Goal: Transaction & Acquisition: Purchase product/service

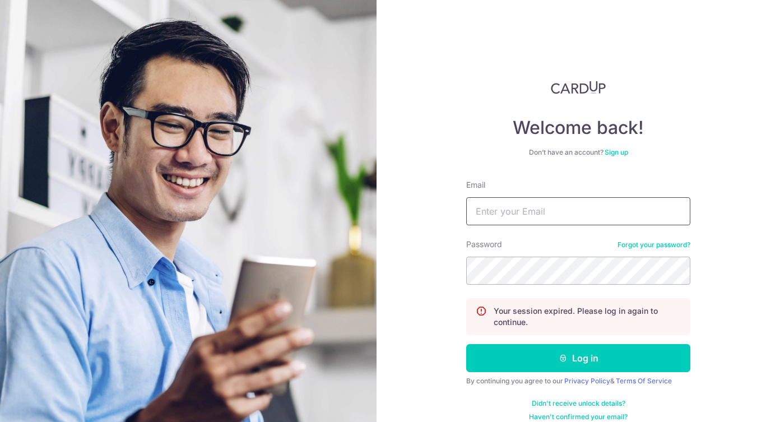
click at [533, 203] on input "Email" at bounding box center [578, 211] width 224 height 28
type input "phoebeandxian@gmail.com"
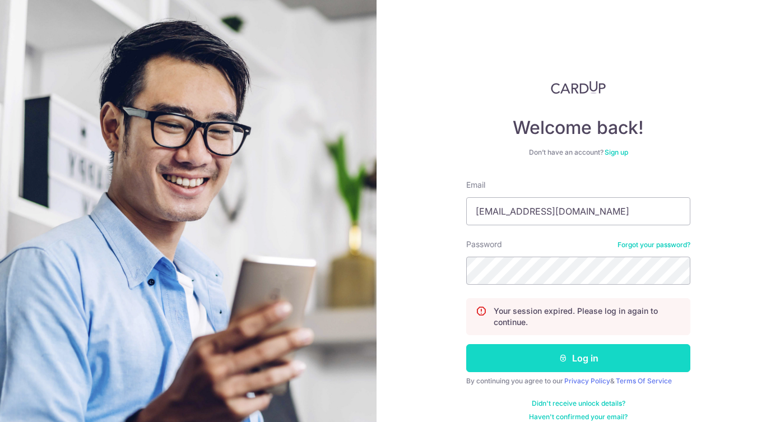
click at [594, 363] on button "Log in" at bounding box center [578, 358] width 224 height 28
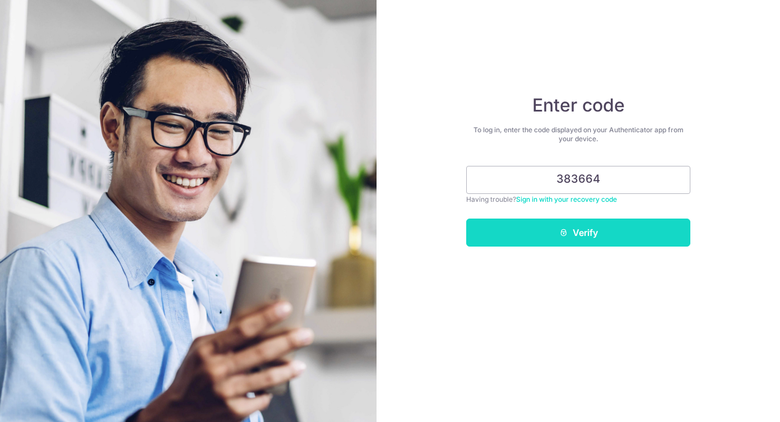
type input "383664"
click at [639, 231] on button "Verify" at bounding box center [578, 232] width 224 height 28
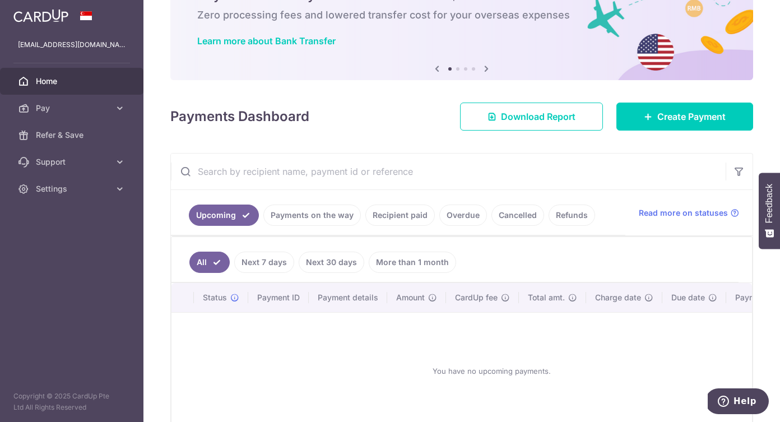
scroll to position [69, 0]
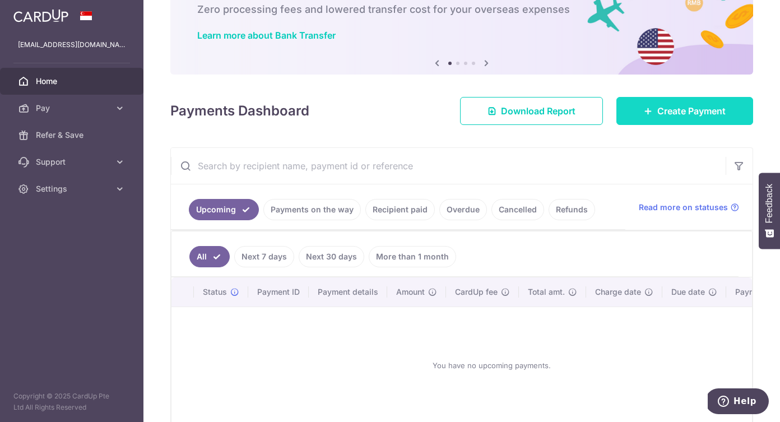
click at [649, 120] on link "Create Payment" at bounding box center [684, 111] width 137 height 28
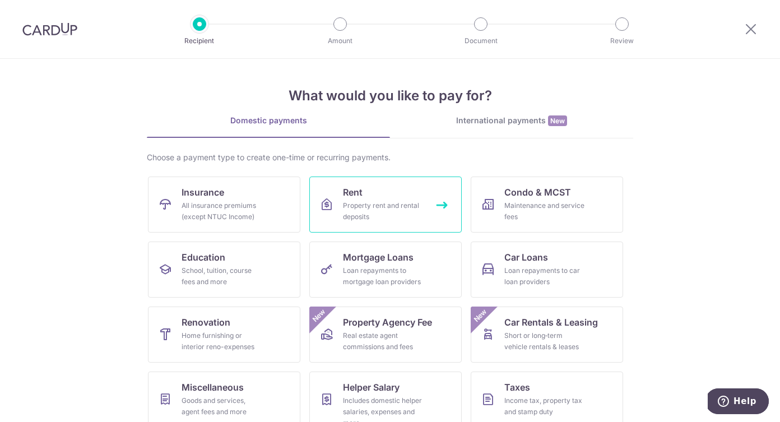
click at [341, 202] on link "Rent Property rent and rental deposits" at bounding box center [385, 204] width 152 height 56
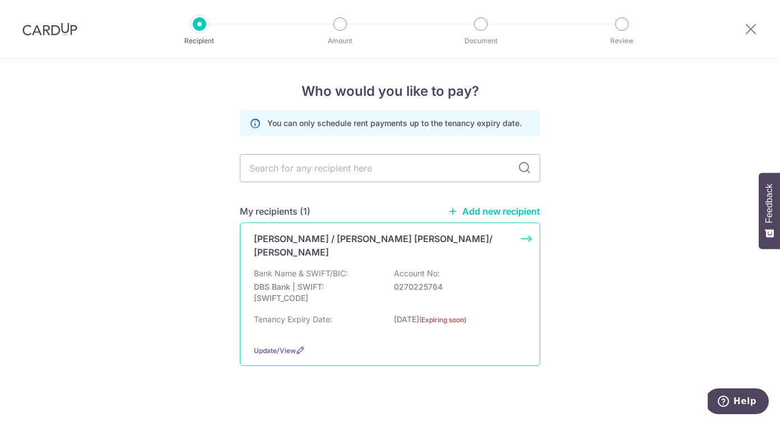
click at [339, 268] on p "Bank Name & SWIFT/BIC:" at bounding box center [301, 273] width 94 height 11
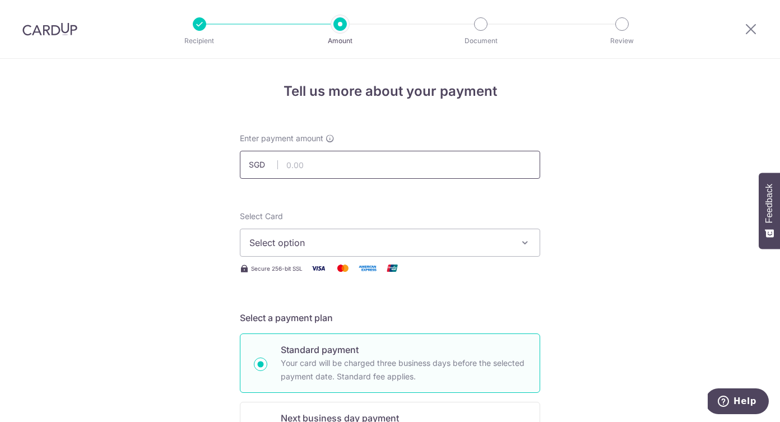
click at [307, 169] on input "text" at bounding box center [390, 165] width 300 height 28
type input "6,000.00"
click at [425, 237] on span "Select option" at bounding box center [379, 242] width 261 height 13
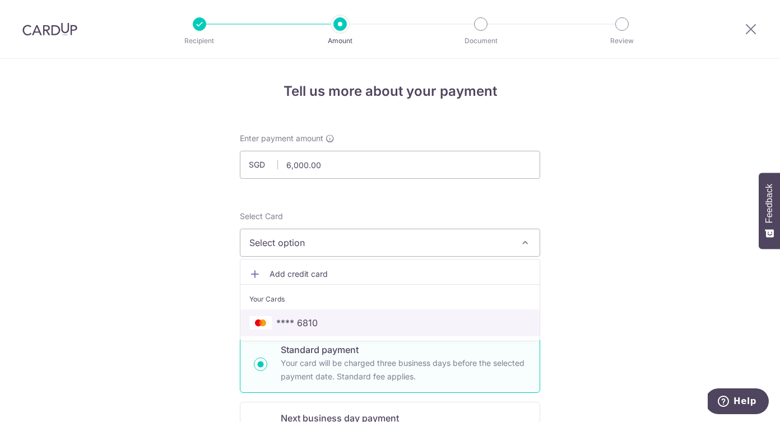
click at [305, 320] on span "**** 6810" at bounding box center [296, 322] width 41 height 13
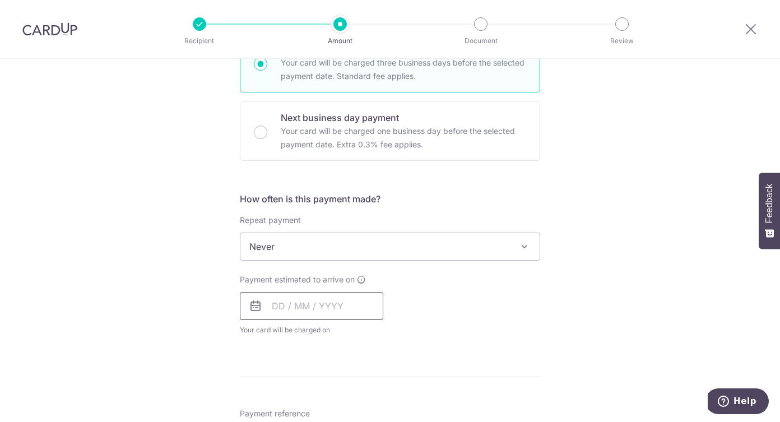
scroll to position [310, 0]
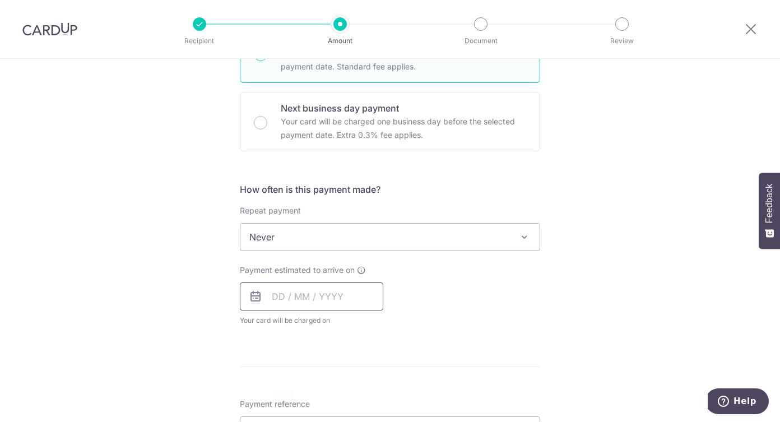
click at [300, 297] on input "text" at bounding box center [311, 296] width 143 height 28
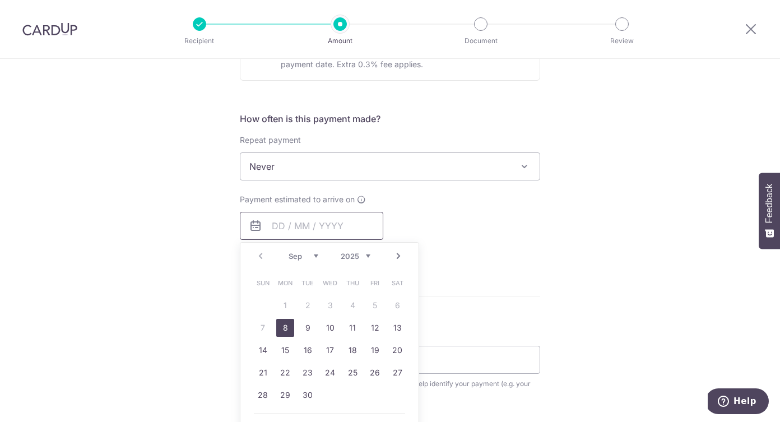
scroll to position [383, 0]
click at [286, 325] on link "8" at bounding box center [285, 325] width 18 height 18
type input "[DATE]"
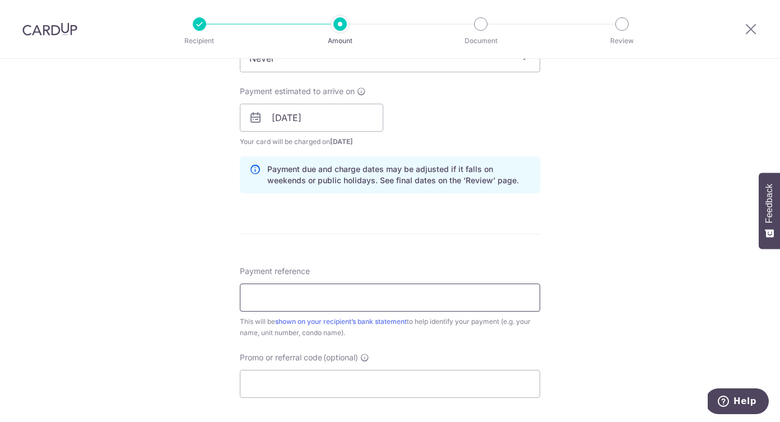
scroll to position [488, 0]
click at [381, 305] on input "Payment reference" at bounding box center [390, 298] width 300 height 28
type input "Rent"
click at [350, 379] on input "Promo or referral code (optional)" at bounding box center [390, 384] width 300 height 28
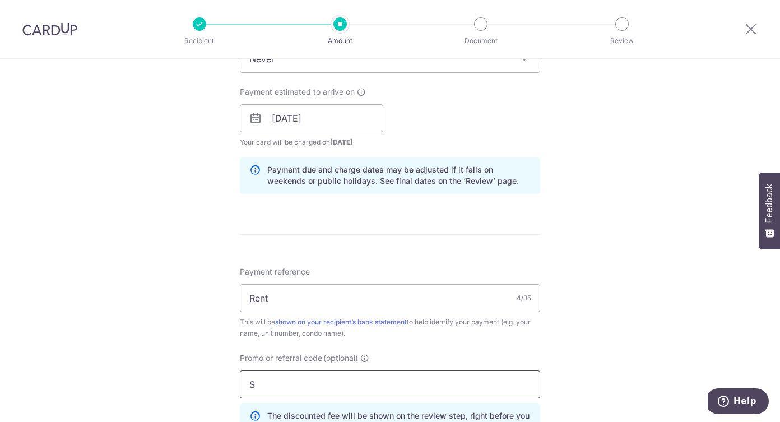
paste input "AVERENT179"
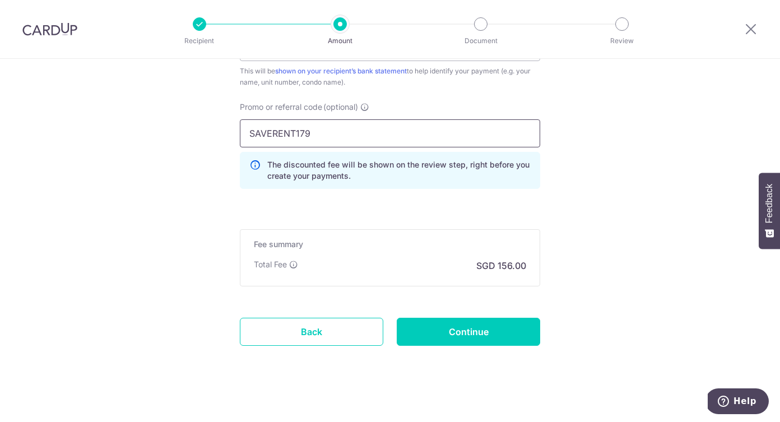
scroll to position [742, 0]
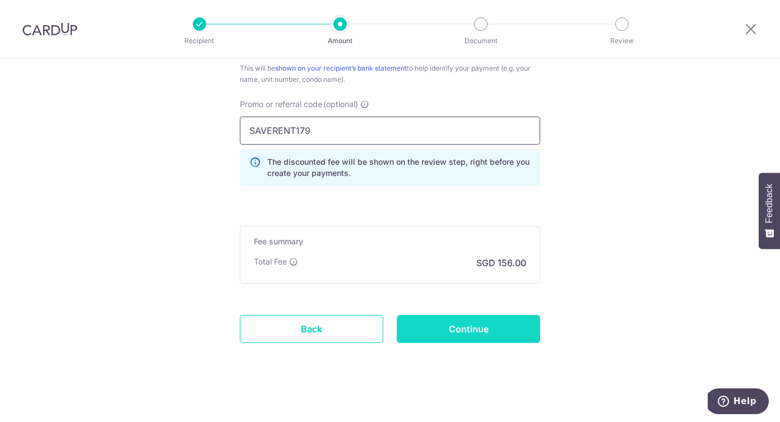
type input "SAVERENT179"
click at [481, 335] on input "Continue" at bounding box center [468, 329] width 143 height 28
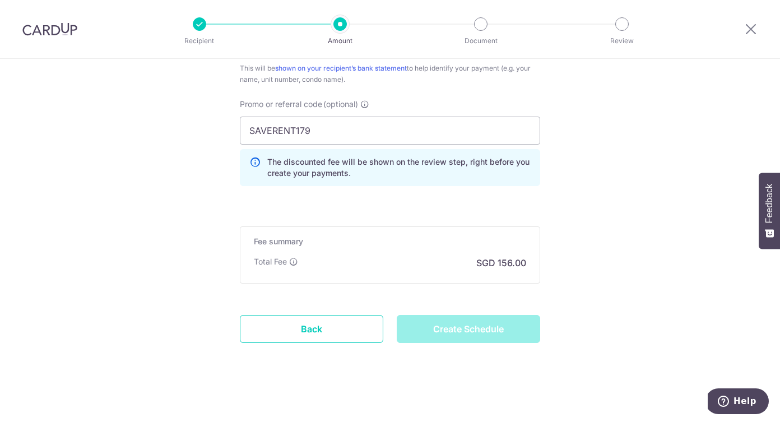
type input "Create Schedule"
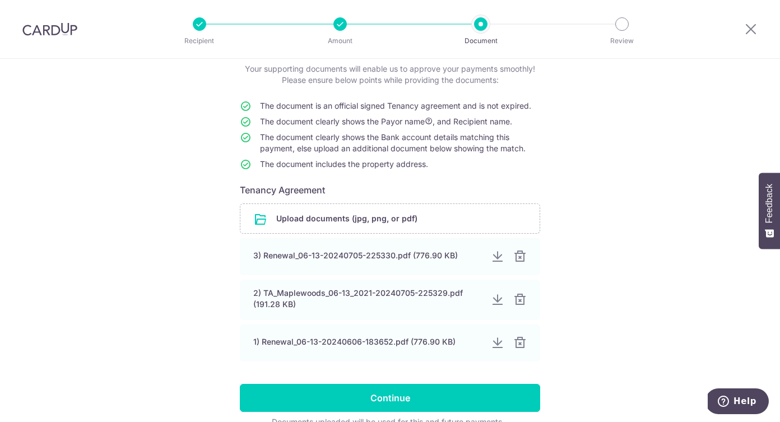
scroll to position [71, 0]
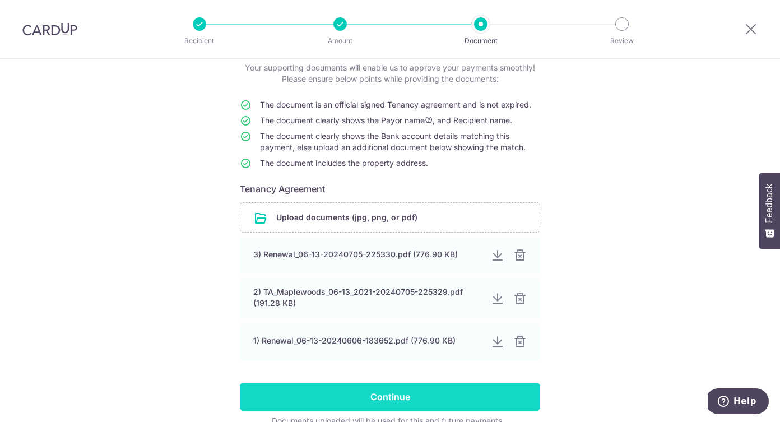
click at [390, 392] on input "Continue" at bounding box center [390, 397] width 300 height 28
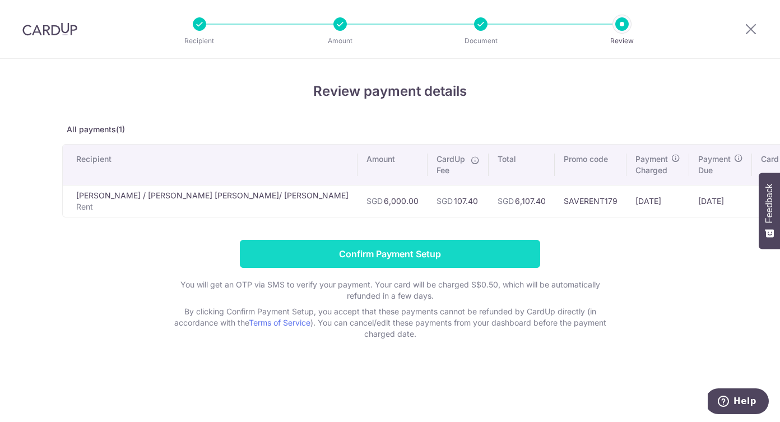
click at [413, 249] on input "Confirm Payment Setup" at bounding box center [390, 254] width 300 height 28
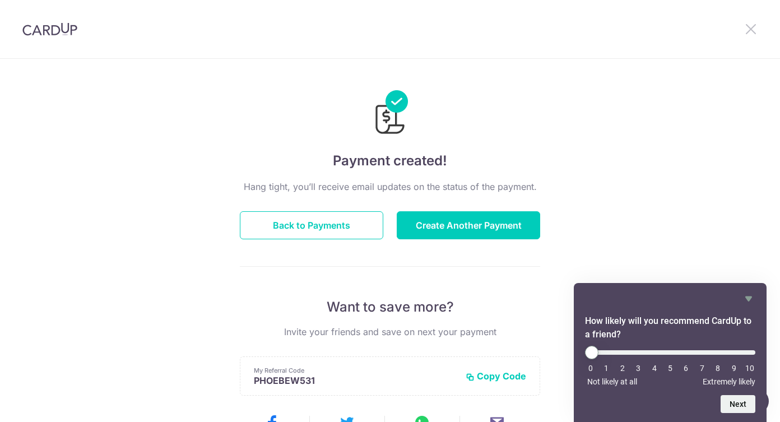
click at [747, 32] on icon at bounding box center [750, 29] width 13 height 14
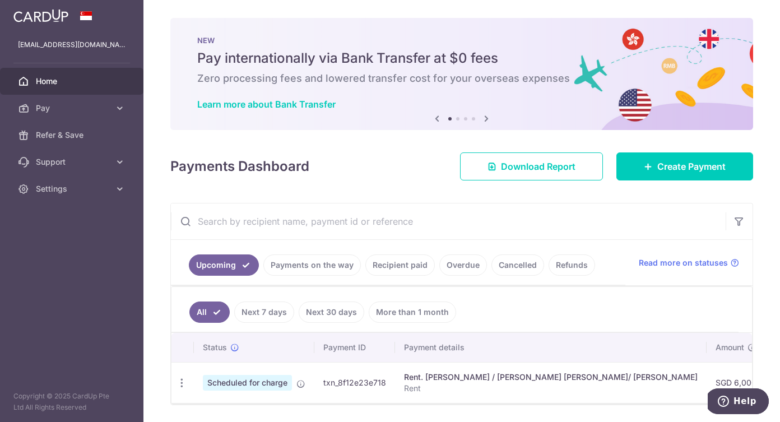
scroll to position [36, 0]
